Goal: Task Accomplishment & Management: Use online tool/utility

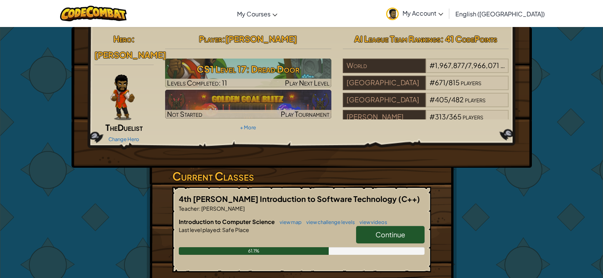
click at [380, 230] on span "Continue" at bounding box center [390, 234] width 30 height 9
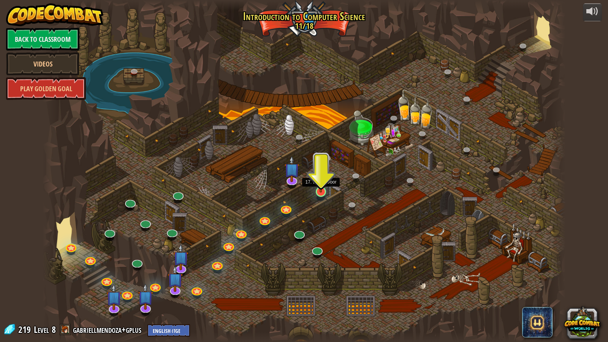
click at [321, 189] on img at bounding box center [321, 177] width 14 height 32
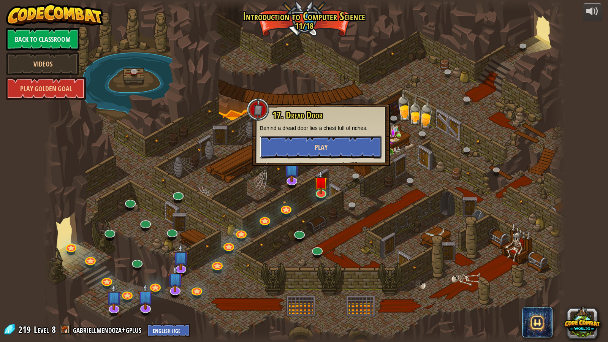
click at [335, 149] on button "Play" at bounding box center [321, 147] width 122 height 23
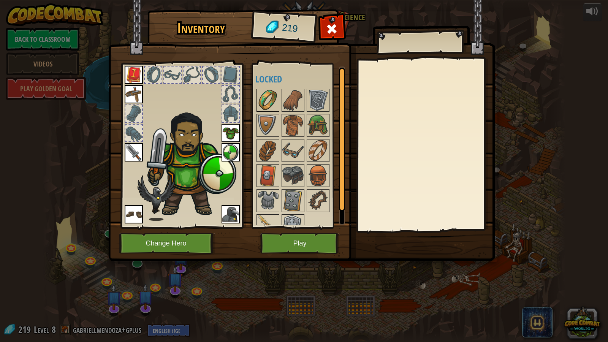
click at [267, 90] on img at bounding box center [267, 100] width 21 height 21
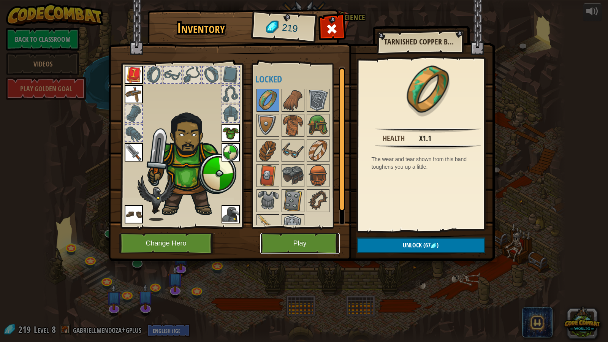
click at [281, 239] on button "Play" at bounding box center [299, 243] width 79 height 21
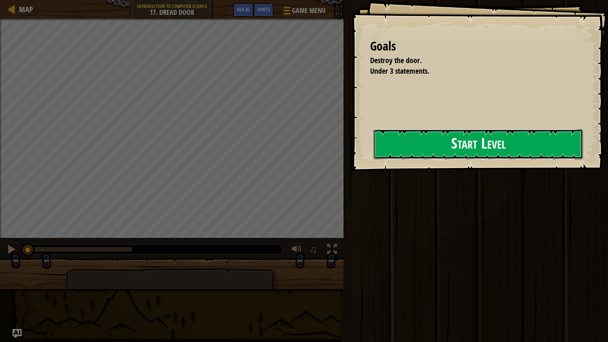
click at [450, 147] on button "Start Level" at bounding box center [479, 144] width 210 height 30
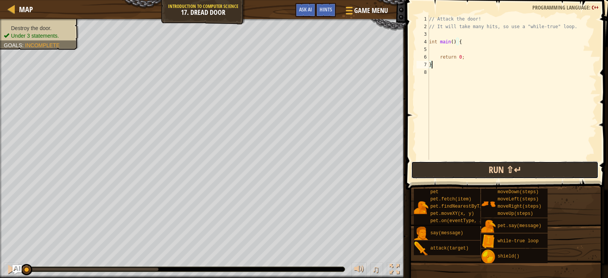
click at [501, 172] on button "Run ⇧↵" at bounding box center [504, 169] width 187 height 17
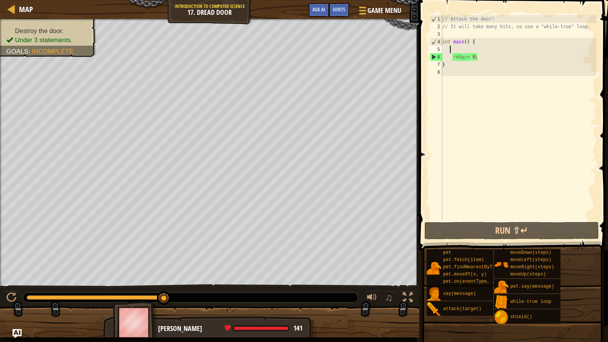
click at [451, 49] on div "// Attack the door! // It will take many hits, so use a "while-true" loop. int …" at bounding box center [519, 125] width 156 height 221
click at [454, 63] on div "// Attack the door! // It will take many hits, so use a "while-true" loop. int …" at bounding box center [519, 125] width 156 height 221
type textarea "}"
click at [452, 71] on div "// Attack the door! // It will take many hits, so use a "while-true" loop. int …" at bounding box center [519, 125] width 156 height 221
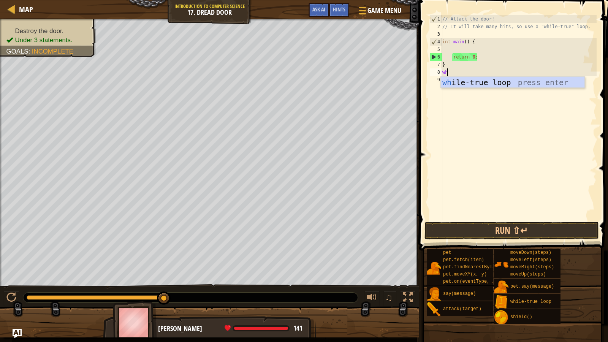
scroll to position [3, 0]
type textarea "whi"
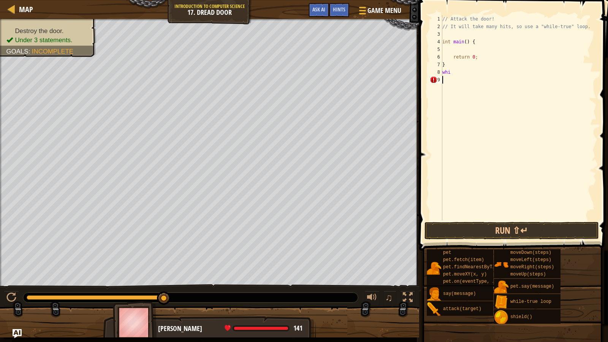
click at [468, 88] on div "// Attack the door! // It will take many hits, so use a "while-true" loop. int …" at bounding box center [519, 125] width 156 height 221
click at [460, 72] on div "// Attack the door! // It will take many hits, so use a "while-true" loop. int …" at bounding box center [519, 125] width 156 height 221
type textarea "whil"
click at [496, 86] on div "whil e-true loop press enter" at bounding box center [513, 94] width 144 height 34
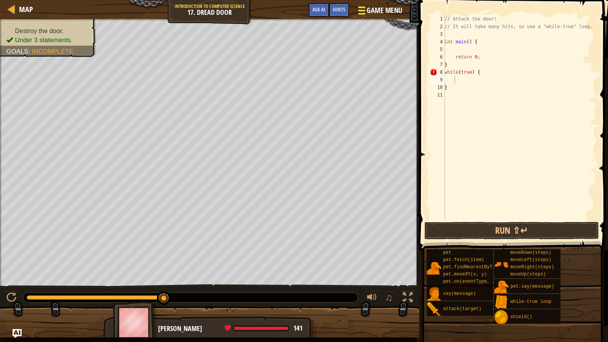
click at [361, 8] on span at bounding box center [361, 7] width 7 height 2
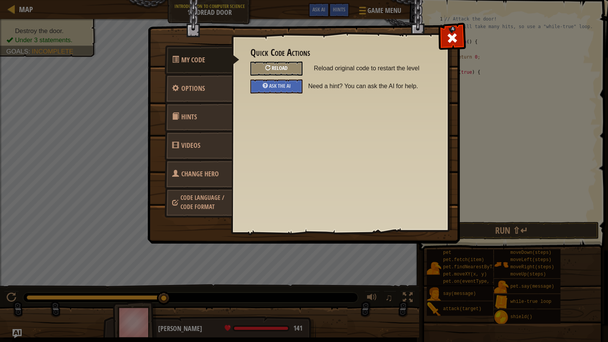
click at [281, 67] on span "Reload" at bounding box center [280, 67] width 16 height 7
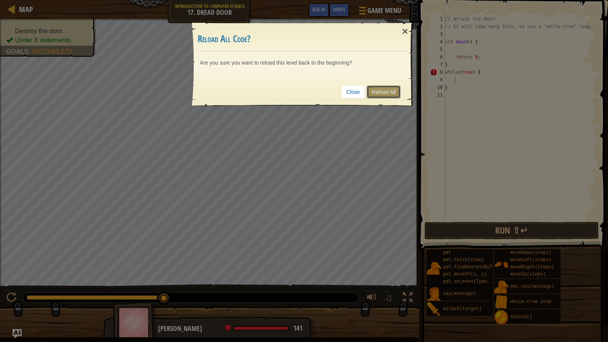
click at [385, 94] on link "Reload All" at bounding box center [384, 92] width 34 height 13
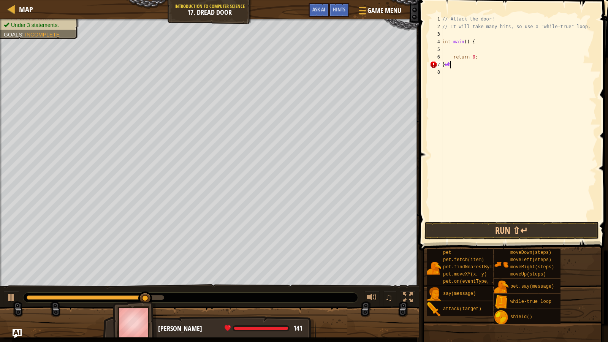
scroll to position [3, 0]
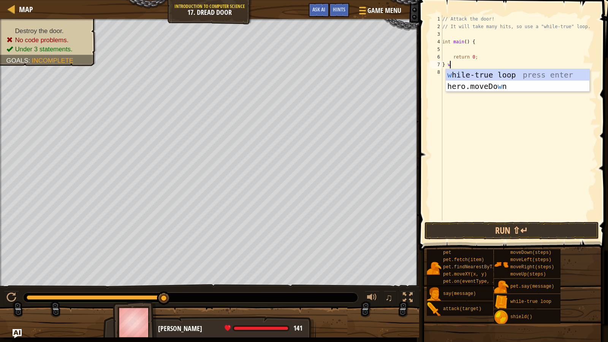
type textarea "} wh"
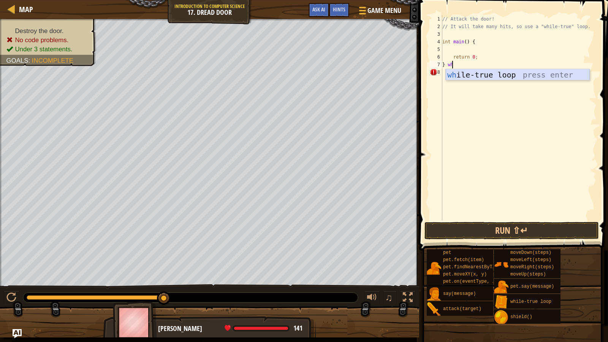
click at [486, 77] on div "wh ile-true loop press enter" at bounding box center [518, 86] width 144 height 34
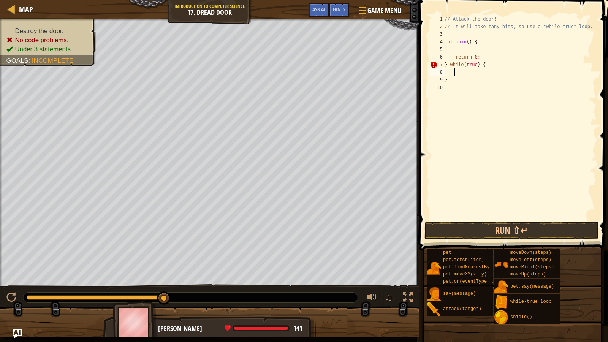
click at [461, 73] on div "// Attack the door! // It will take many hits, so use a "while-true" loop. int …" at bounding box center [520, 125] width 154 height 221
type textarea "d"
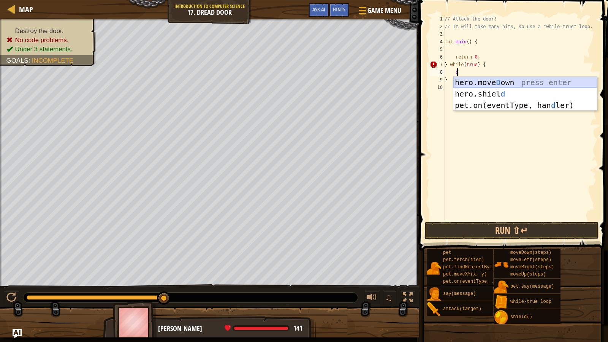
click at [465, 83] on div "hero.[PERSON_NAME] own press enter hero.[PERSON_NAME] d press enter pet.on(even…" at bounding box center [526, 105] width 144 height 57
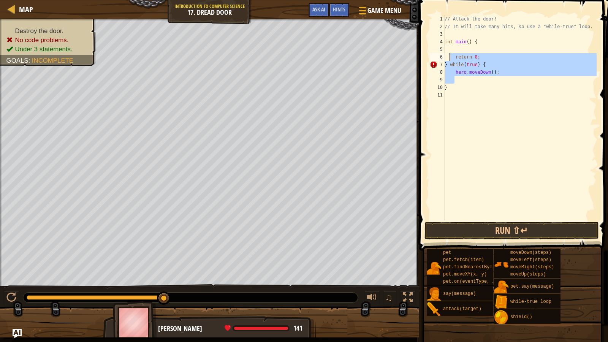
drag, startPoint x: 464, startPoint y: 80, endPoint x: 432, endPoint y: 40, distance: 50.6
click at [446, 52] on div "// Attack the door! // It will take many hits, so use a "while-true" loop. int …" at bounding box center [520, 125] width 154 height 221
type textarea "return 0;"
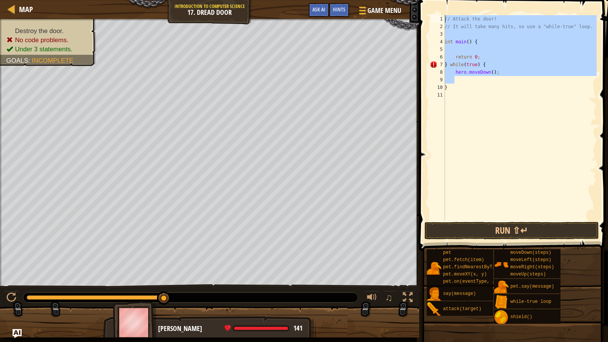
drag, startPoint x: 467, startPoint y: 79, endPoint x: 413, endPoint y: 0, distance: 96.1
click at [413, 0] on div "Map Introduction to Computer Science 17. Dread Door Game Menu Done Hints Ask AI…" at bounding box center [304, 171] width 608 height 342
type textarea "// Attack the door! // It will take many hits, so use a "while-true" loop."
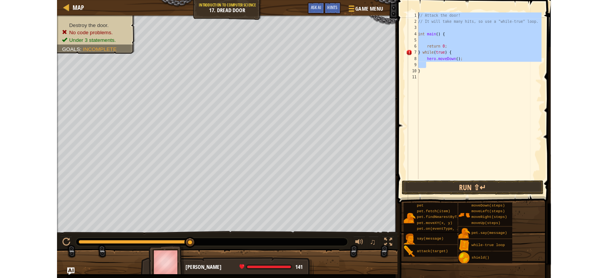
scroll to position [3, 0]
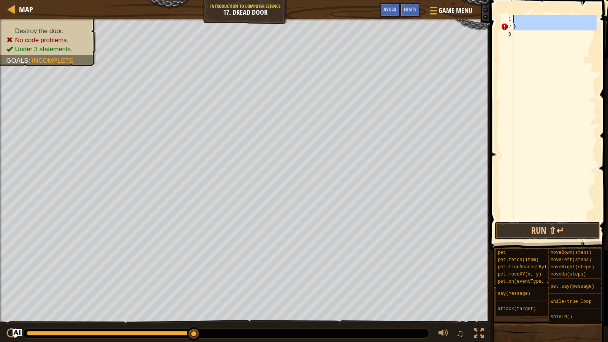
drag, startPoint x: 524, startPoint y: 83, endPoint x: 444, endPoint y: 0, distance: 115.4
click at [444, 0] on div "Map Introduction to Computer Science 17. Dread Door Game Menu Done Hints Ask AI…" at bounding box center [304, 171] width 608 height 342
type textarea "}"
click at [436, 6] on span at bounding box center [432, 7] width 7 height 2
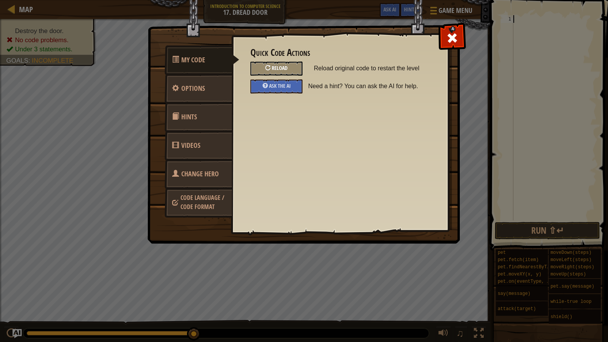
click at [292, 65] on div "Reload" at bounding box center [277, 69] width 52 height 14
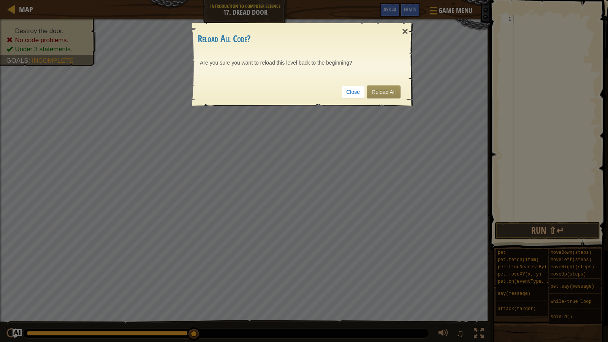
click at [334, 97] on div "Close Reload All" at bounding box center [303, 92] width 211 height 28
click at [351, 94] on link "Close" at bounding box center [353, 92] width 24 height 13
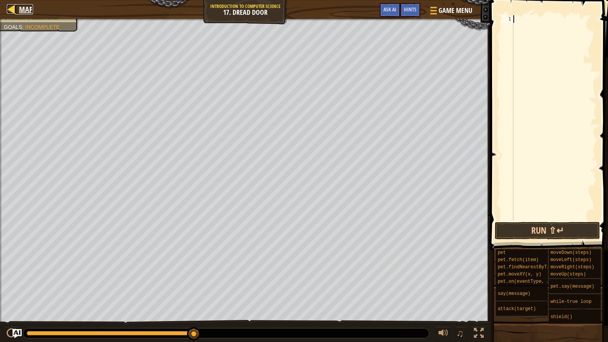
click at [13, 6] on div at bounding box center [12, 9] width 10 height 10
